Goal: Task Accomplishment & Management: Manage account settings

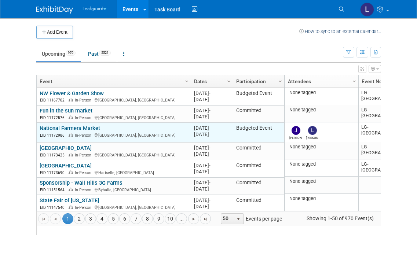
click at [84, 132] on link "National Farmers Market" at bounding box center [70, 128] width 60 height 7
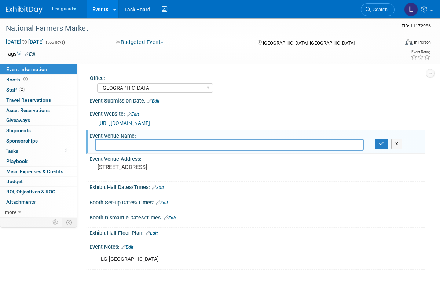
select select "[GEOGRAPHIC_DATA]"
click at [158, 40] on button "Budgeted Event" at bounding box center [139, 42] width 53 height 8
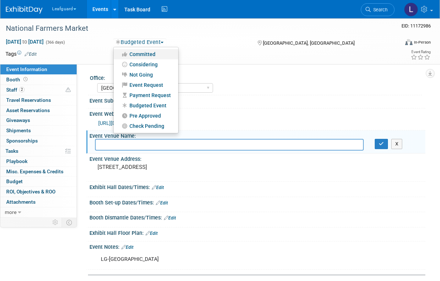
click at [159, 49] on link "Committed" at bounding box center [146, 54] width 64 height 10
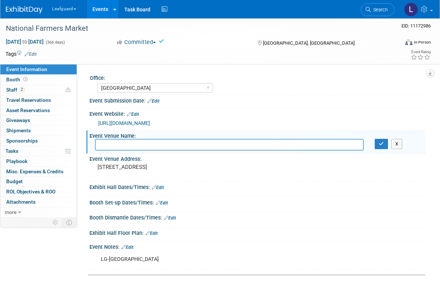
click at [159, 43] on button "Committed" at bounding box center [136, 42] width 46 height 8
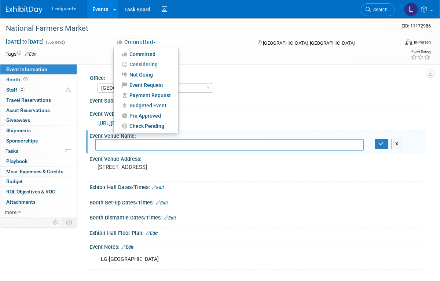
click at [165, 43] on div at bounding box center [220, 140] width 440 height 281
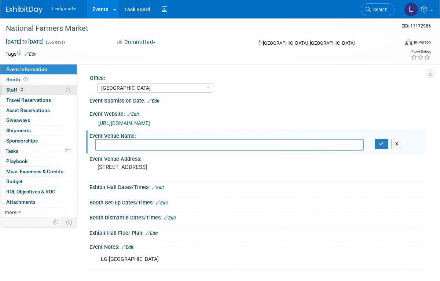
click at [41, 86] on link "2 Staff 2" at bounding box center [38, 90] width 76 height 10
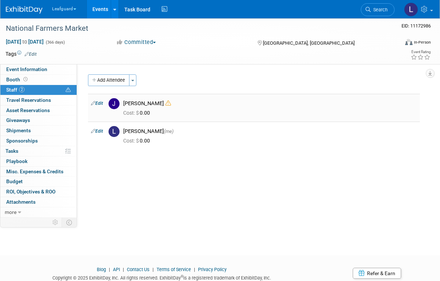
click at [99, 115] on td "Edit" at bounding box center [97, 107] width 18 height 27
click at [95, 104] on link "Edit" at bounding box center [97, 103] width 12 height 5
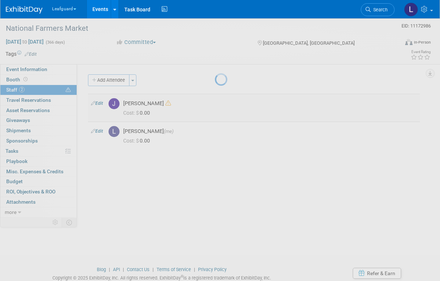
select select "e4fc60a5-0a2e-40f0-acb3-bb8963250a92"
